Goal: Information Seeking & Learning: Learn about a topic

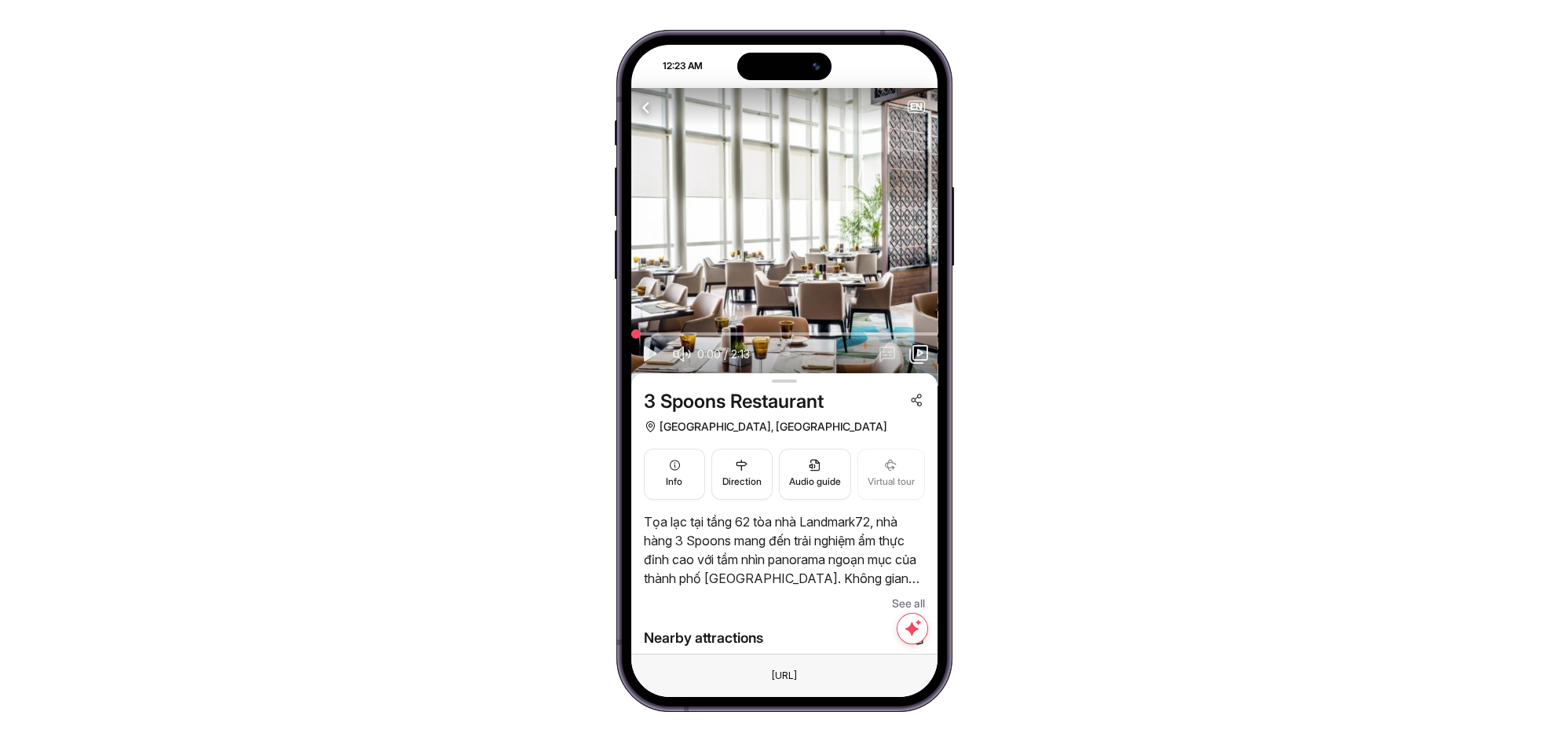
click at [649, 105] on icon "button" at bounding box center [646, 107] width 19 height 19
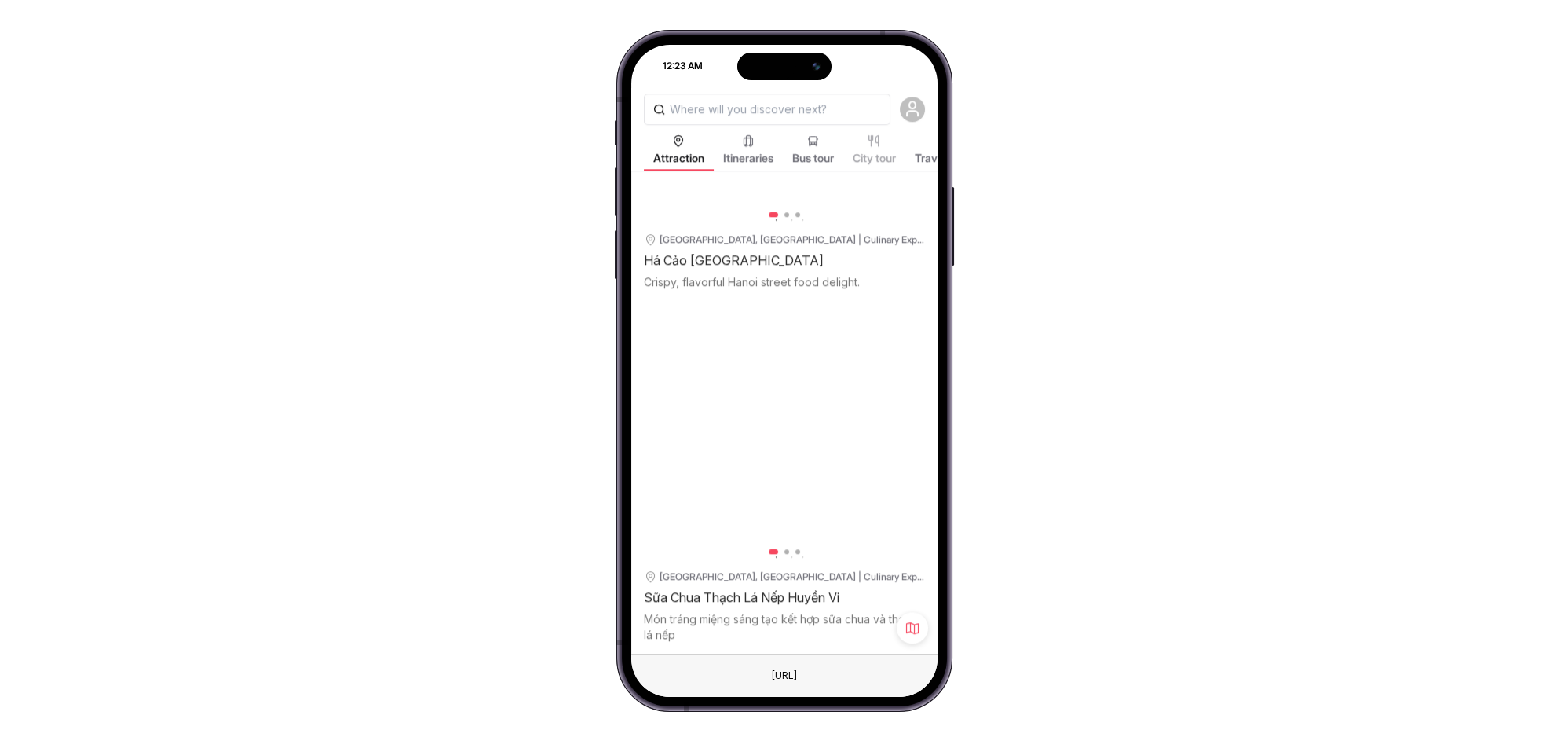
scroll to position [15887, 0]
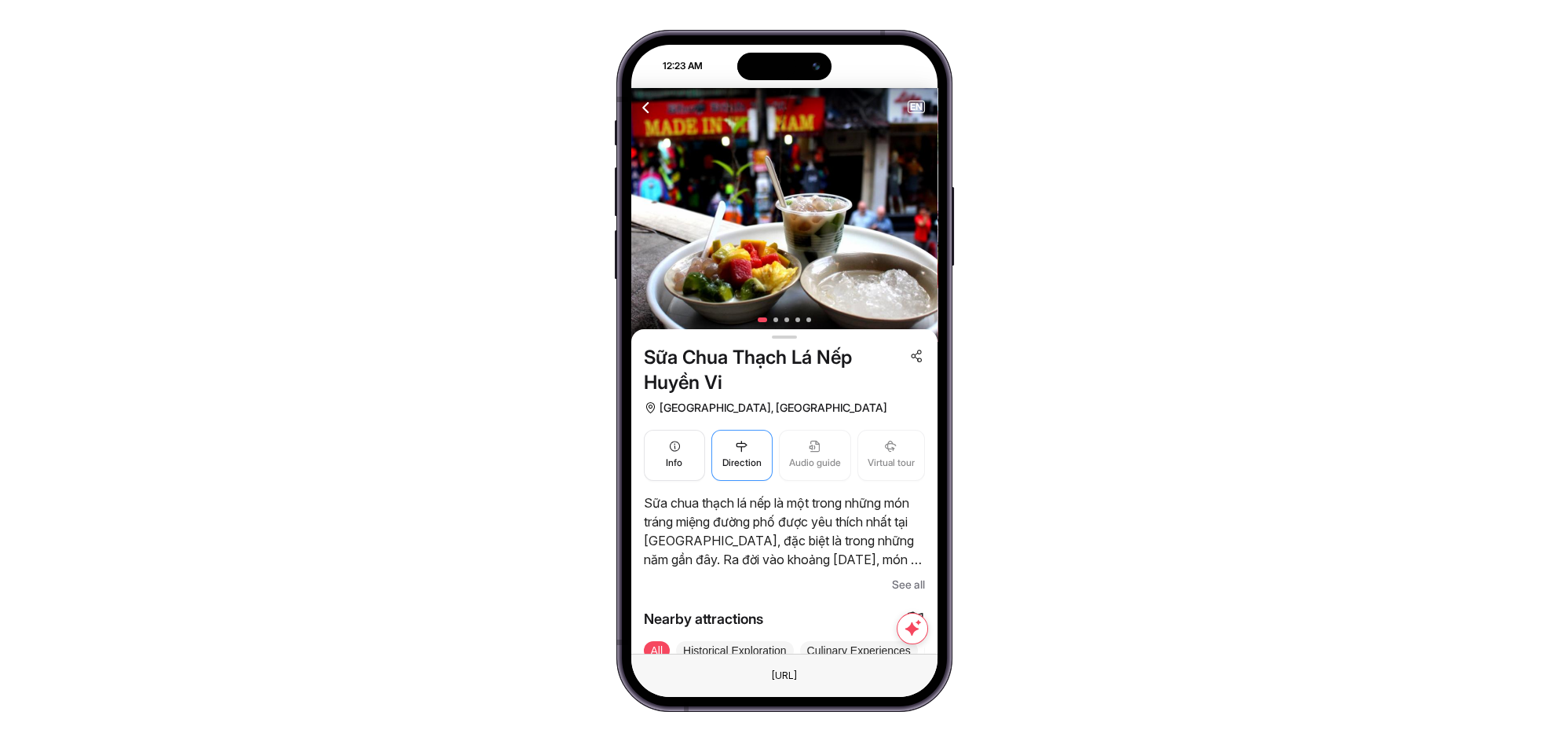
scroll to position [116, 0]
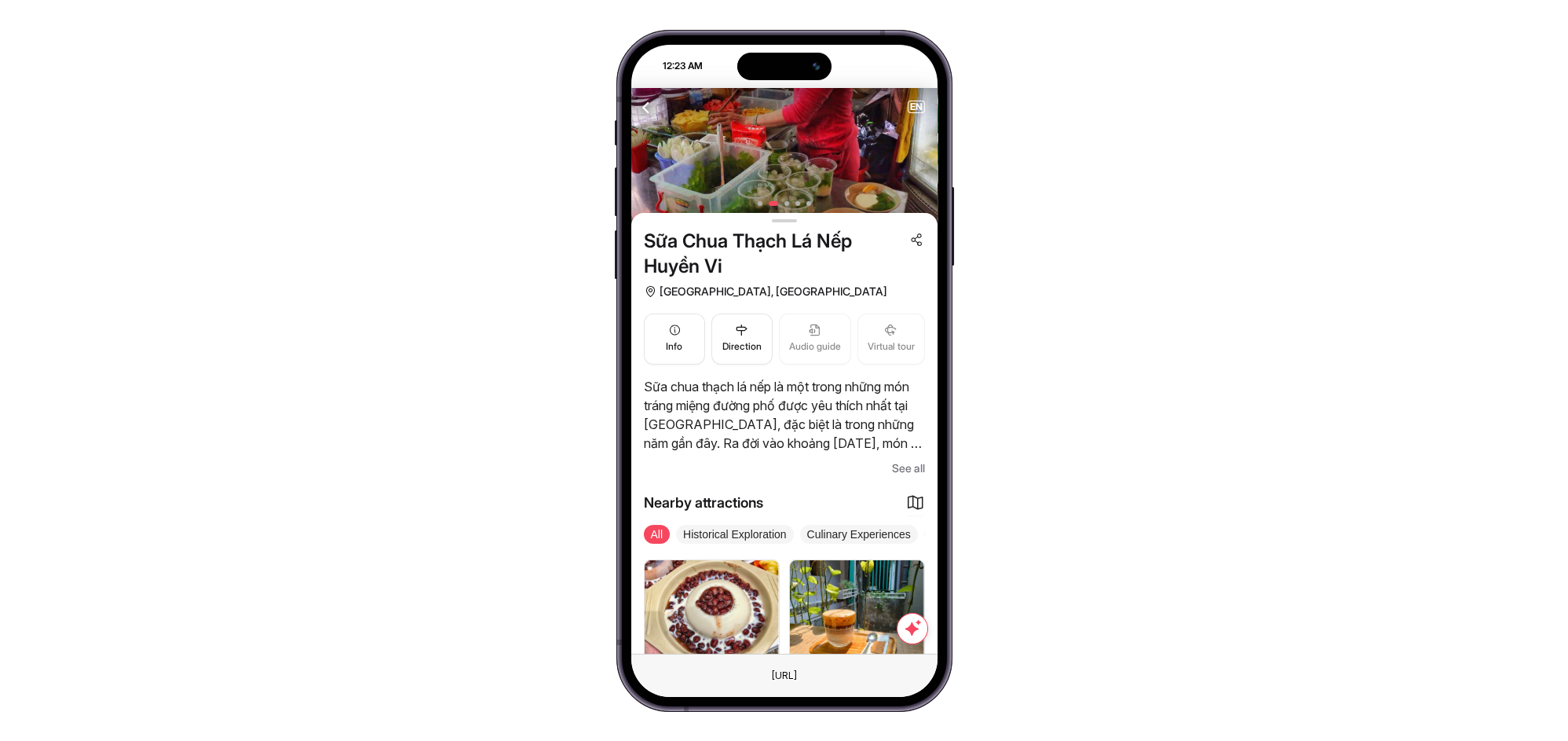
drag, startPoint x: 644, startPoint y: 237, endPoint x: 728, endPoint y: 262, distance: 87.6
click at [728, 262] on span "Sữa Chua Thạch Lá Nếp Huyền Vi" at bounding box center [772, 254] width 259 height 50
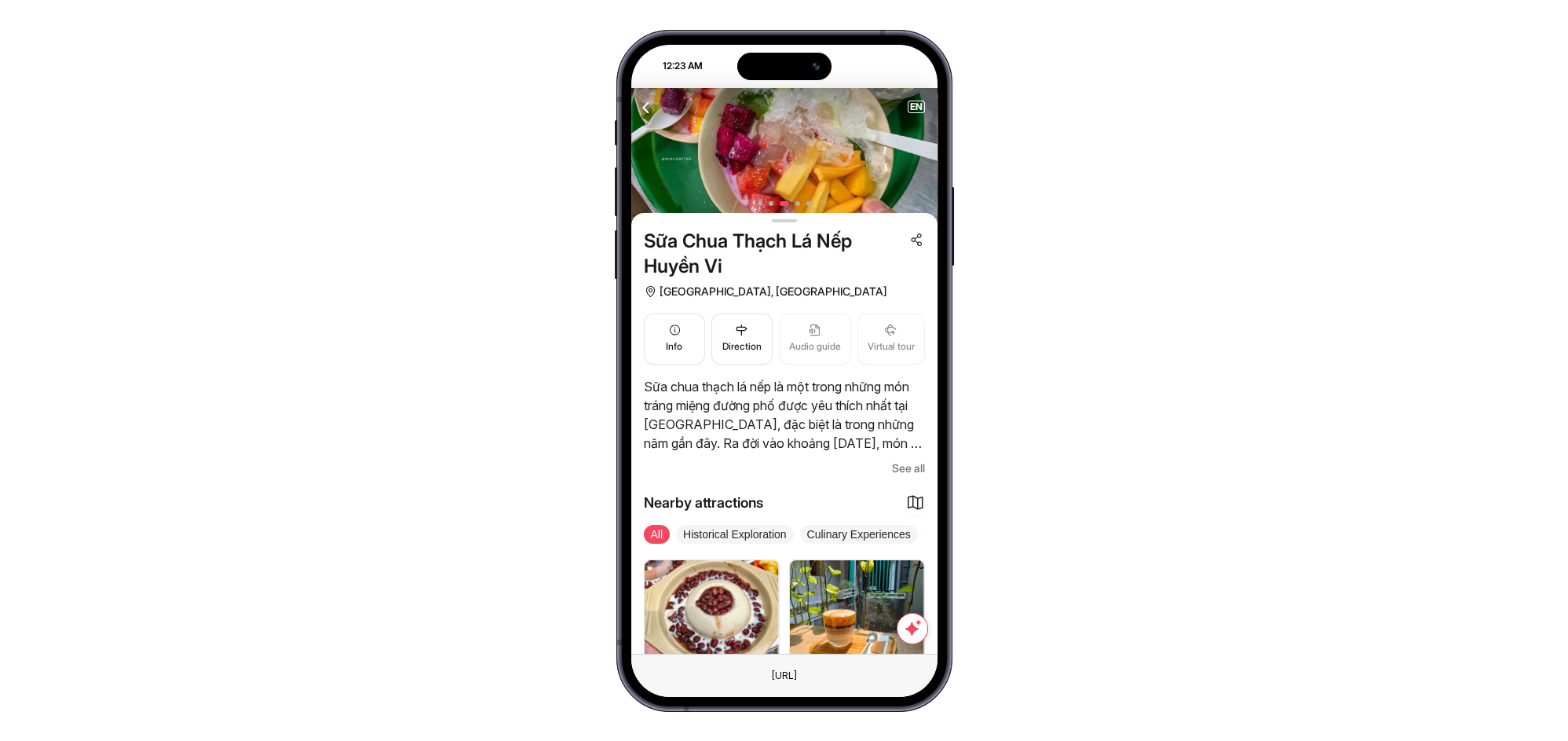
click at [647, 107] on icon "button" at bounding box center [646, 107] width 19 height 19
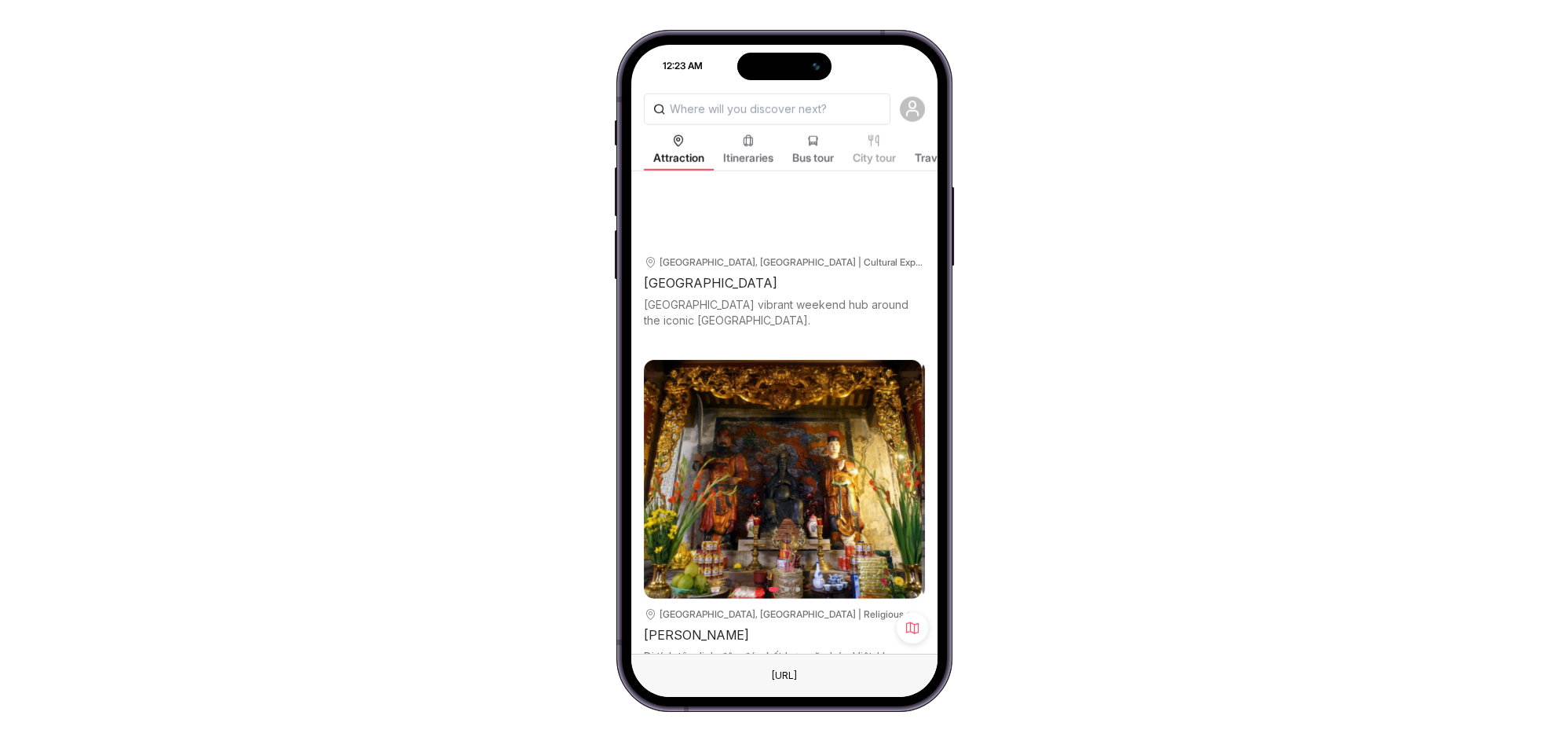
scroll to position [10555, 0]
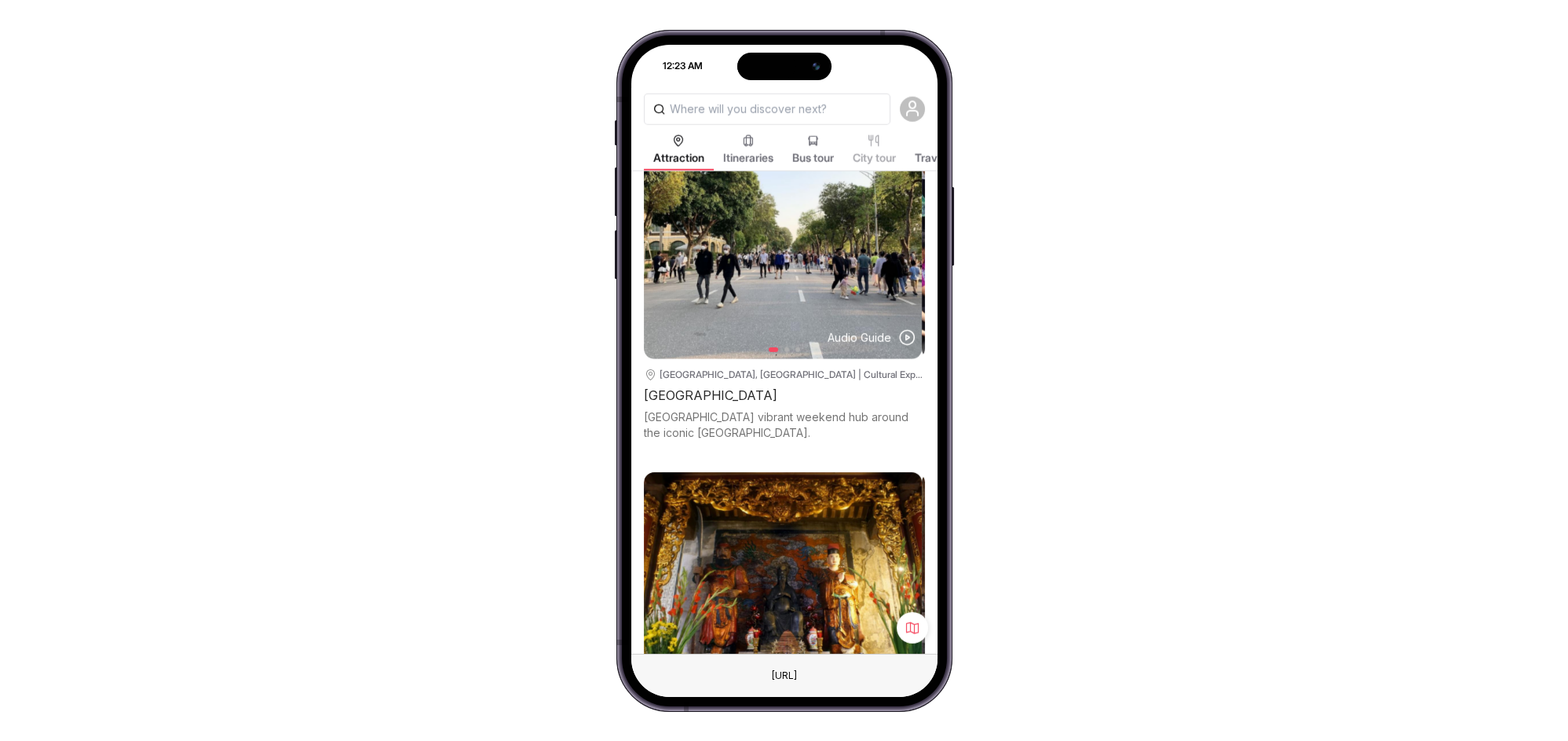
click at [676, 736] on div "[PERSON_NAME]" at bounding box center [784, 747] width 281 height 22
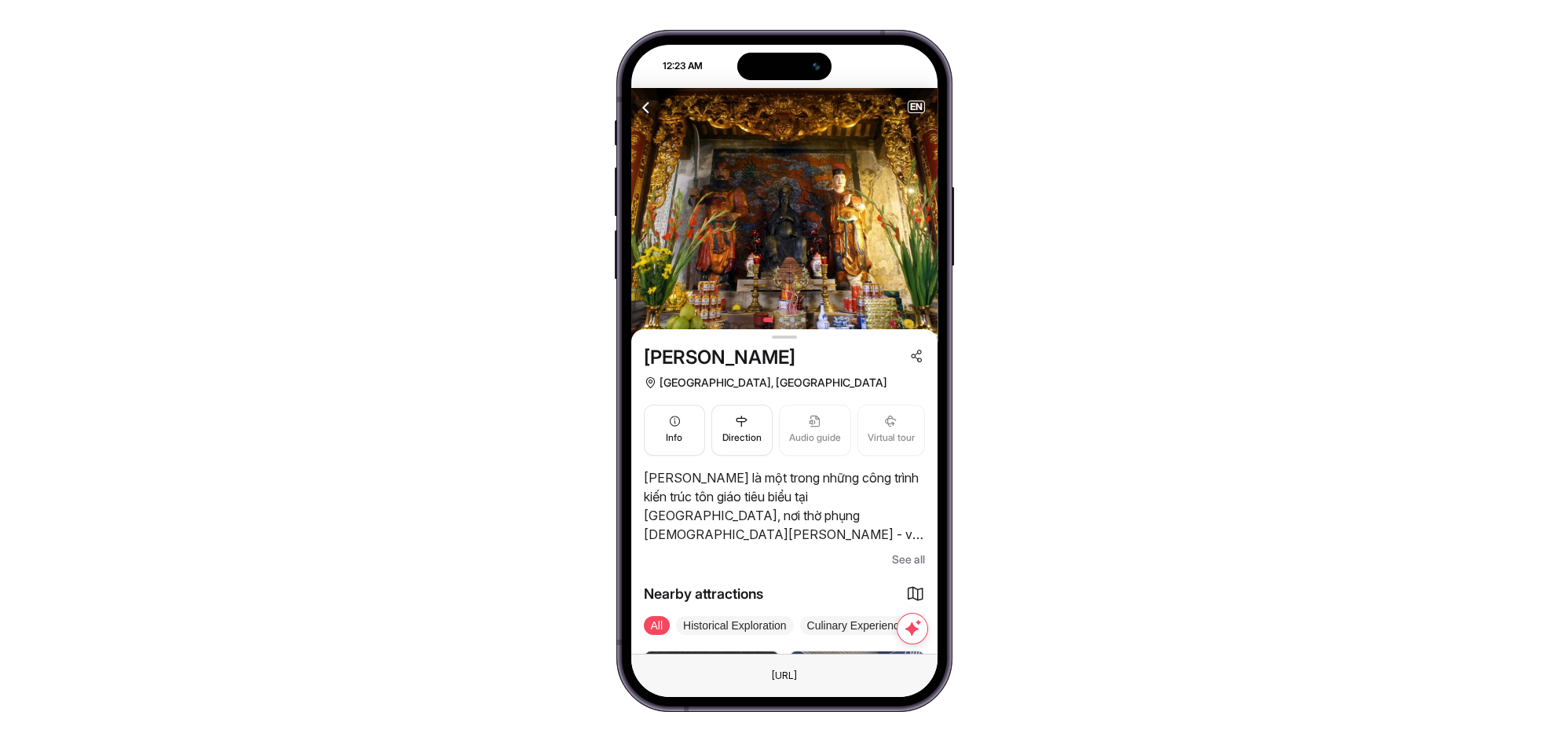
click at [677, 357] on span "[PERSON_NAME]" at bounding box center [720, 357] width 152 height 25
drag, startPoint x: 648, startPoint y: 476, endPoint x: 733, endPoint y: 494, distance: 86.9
click at [733, 494] on p "[PERSON_NAME] là một trong những công trình kiến trúc tôn giáo tiêu biểu tại [G…" at bounding box center [784, 505] width 281 height 75
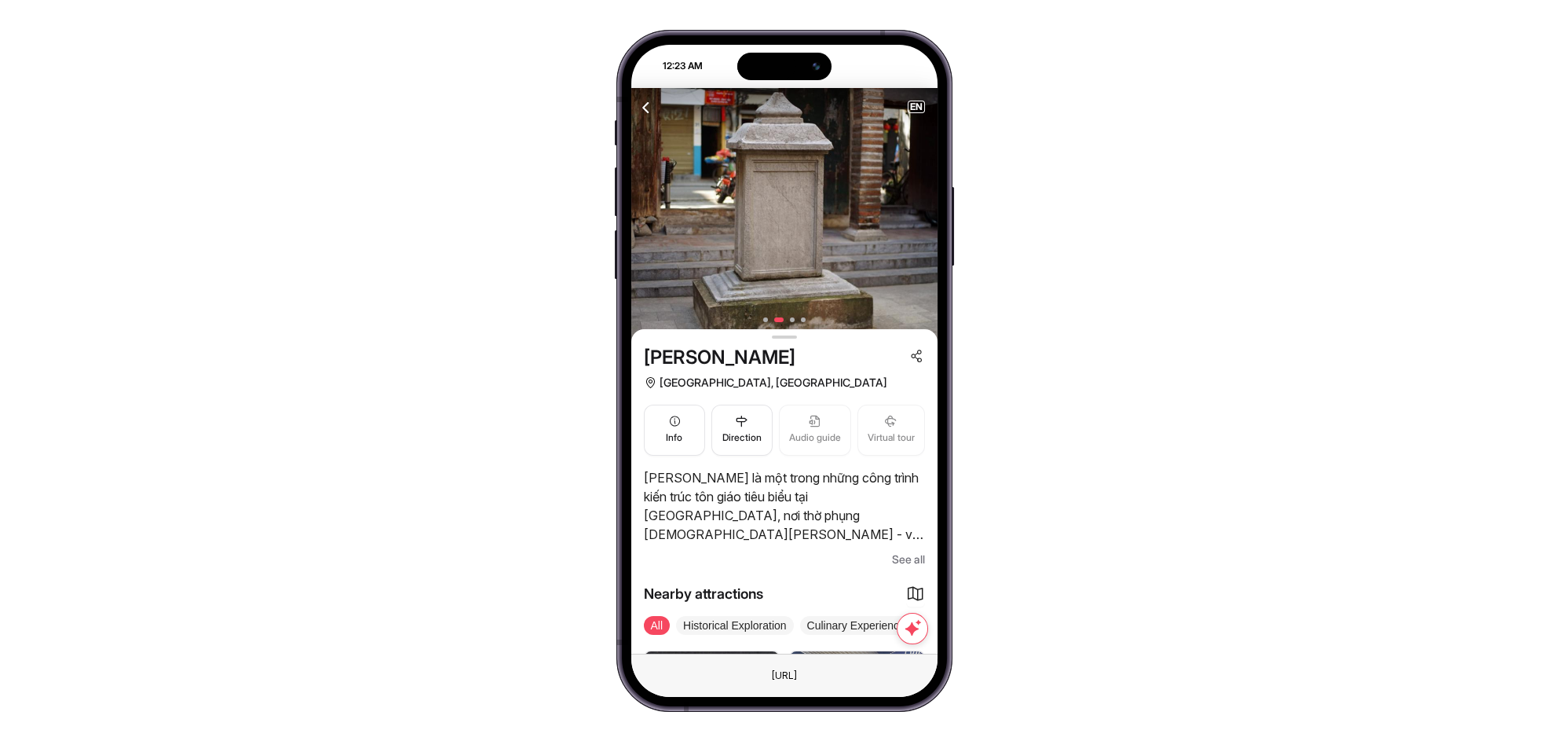
scroll to position [116, 0]
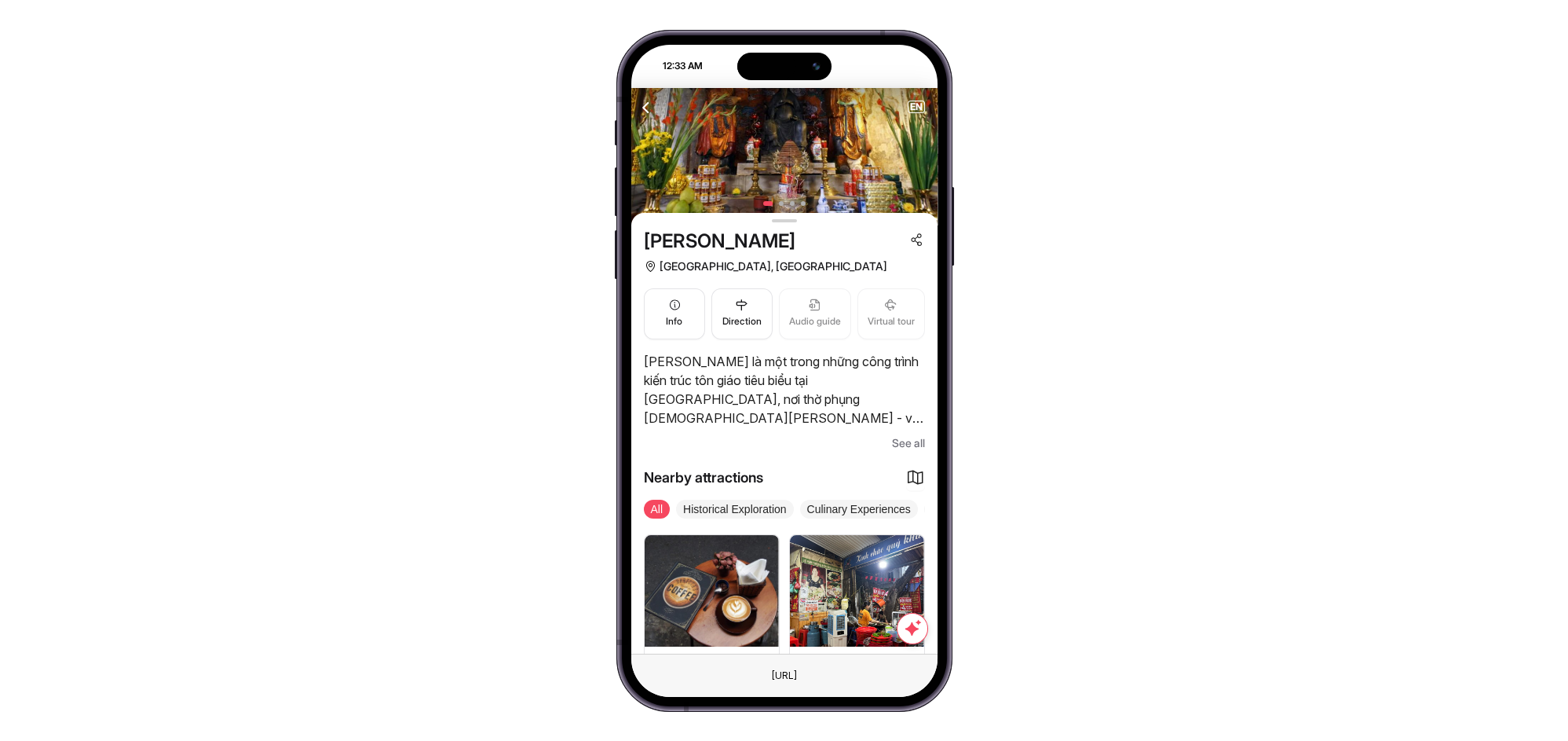
click at [640, 101] on icon "button" at bounding box center [646, 107] width 19 height 19
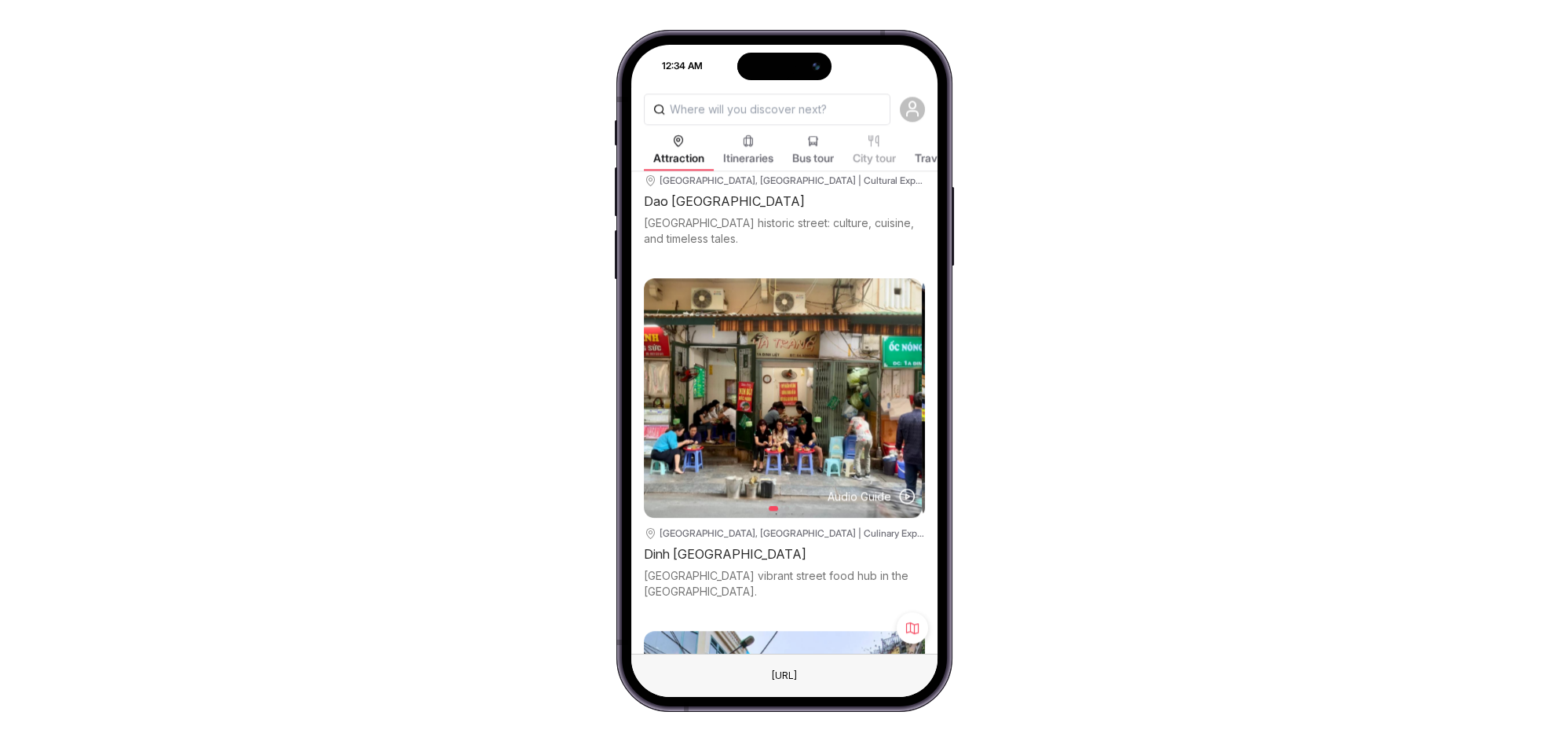
scroll to position [3845, 0]
